Goal: Browse casually

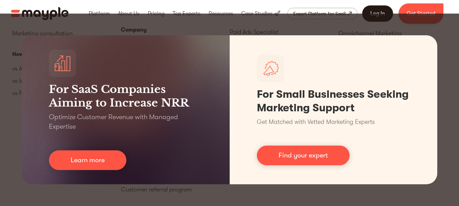
scroll to position [3103, 0]
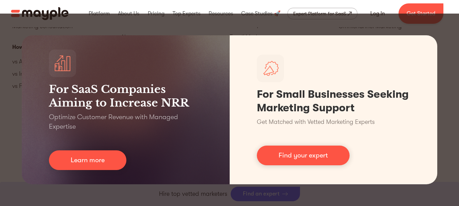
click at [451, 57] on div "For SaaS Companies Aiming to Increase NRR Optimize Customer Revenue with Manage…" at bounding box center [229, 110] width 459 height 192
click at [453, 136] on div "For SaaS Companies Aiming to Increase NRR Optimize Customer Revenue with Manage…" at bounding box center [229, 110] width 459 height 192
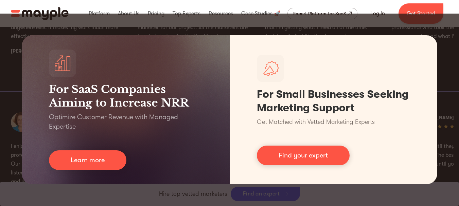
scroll to position [1295, 0]
